Goal: Find specific page/section: Find specific page/section

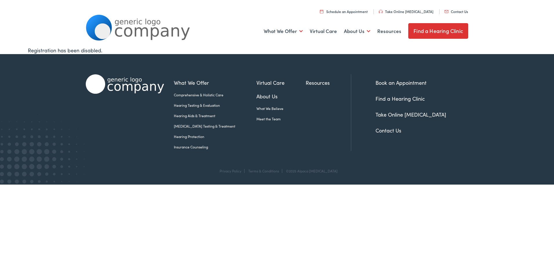
click at [393, 99] on link "Find a Hearing Clinic" at bounding box center [399, 98] width 49 height 7
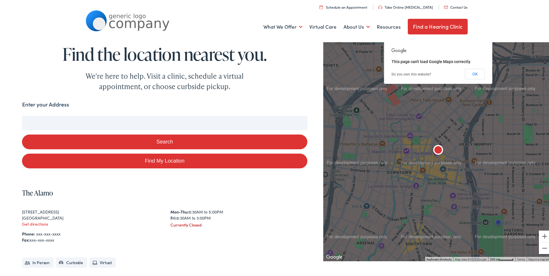
click at [61, 116] on input "Enter your Address" at bounding box center [164, 122] width 285 height 14
type input "0"
